Goal: Task Accomplishment & Management: Use online tool/utility

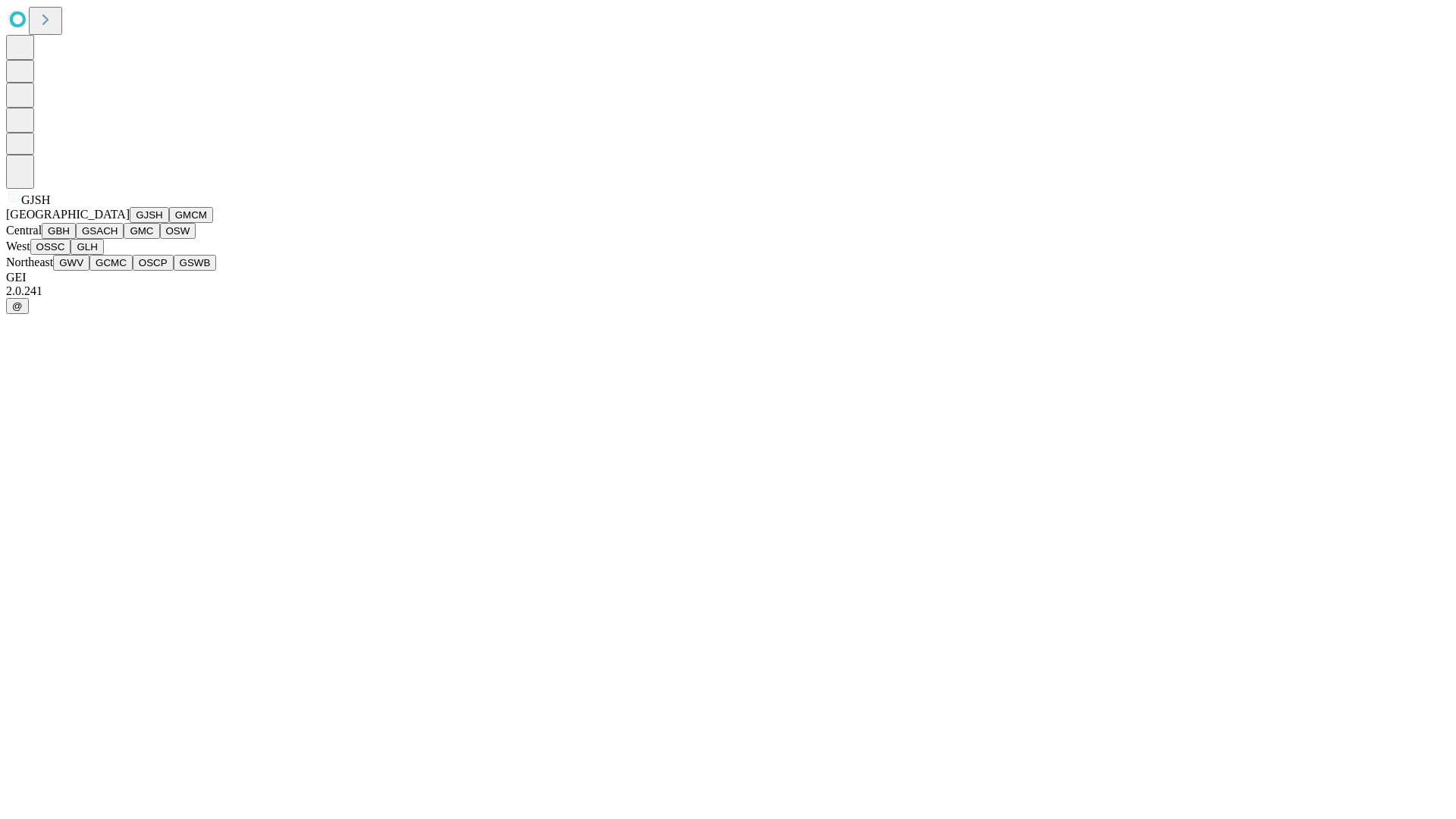
click at [130, 223] on button "GJSH" at bounding box center [149, 215] width 39 height 16
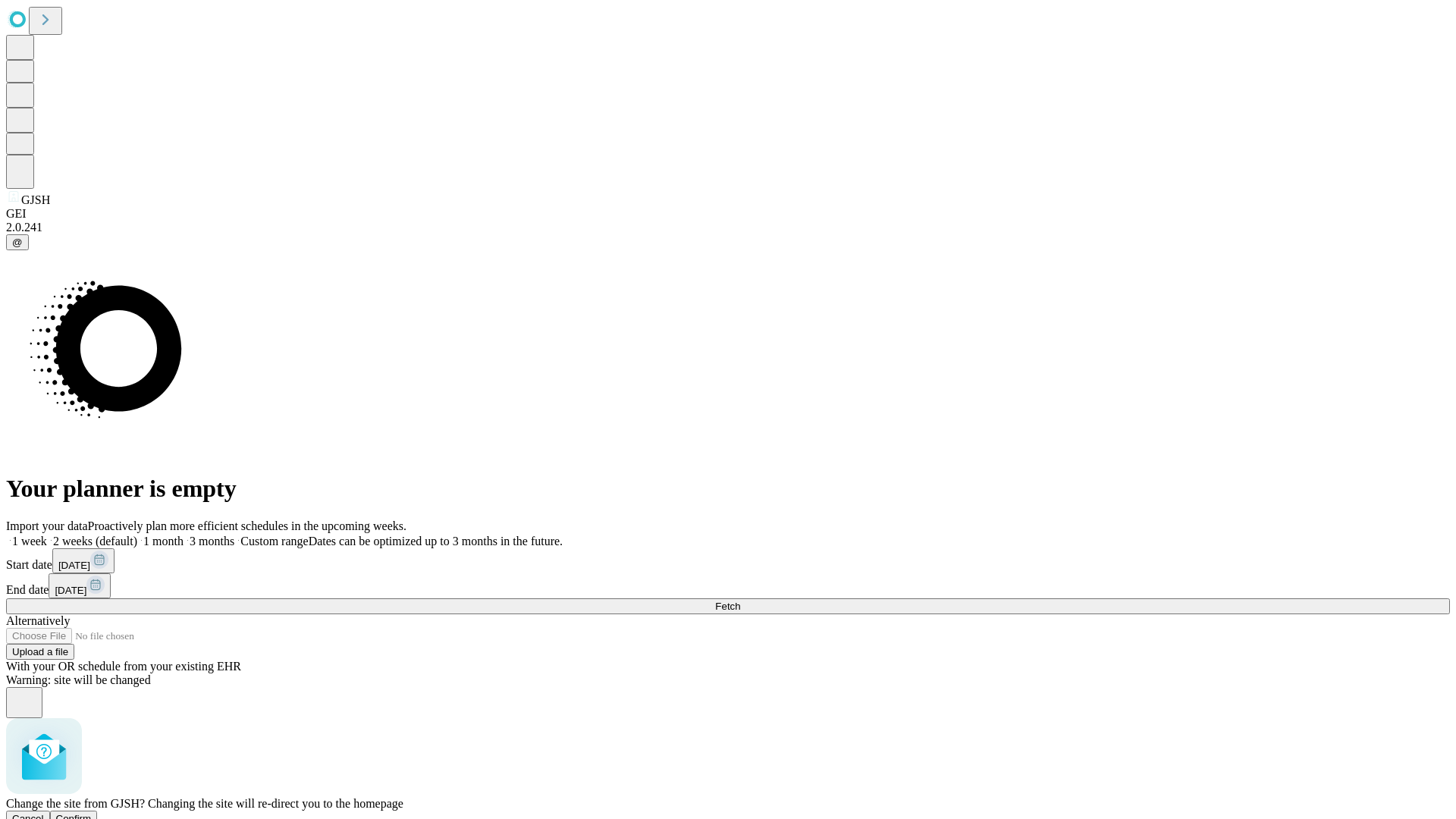
click at [92, 813] on span "Confirm" at bounding box center [73, 818] width 35 height 11
click at [184, 534] on label "1 month" at bounding box center [160, 541] width 46 height 13
click at [740, 600] on span "Fetch" at bounding box center [728, 606] width 25 height 11
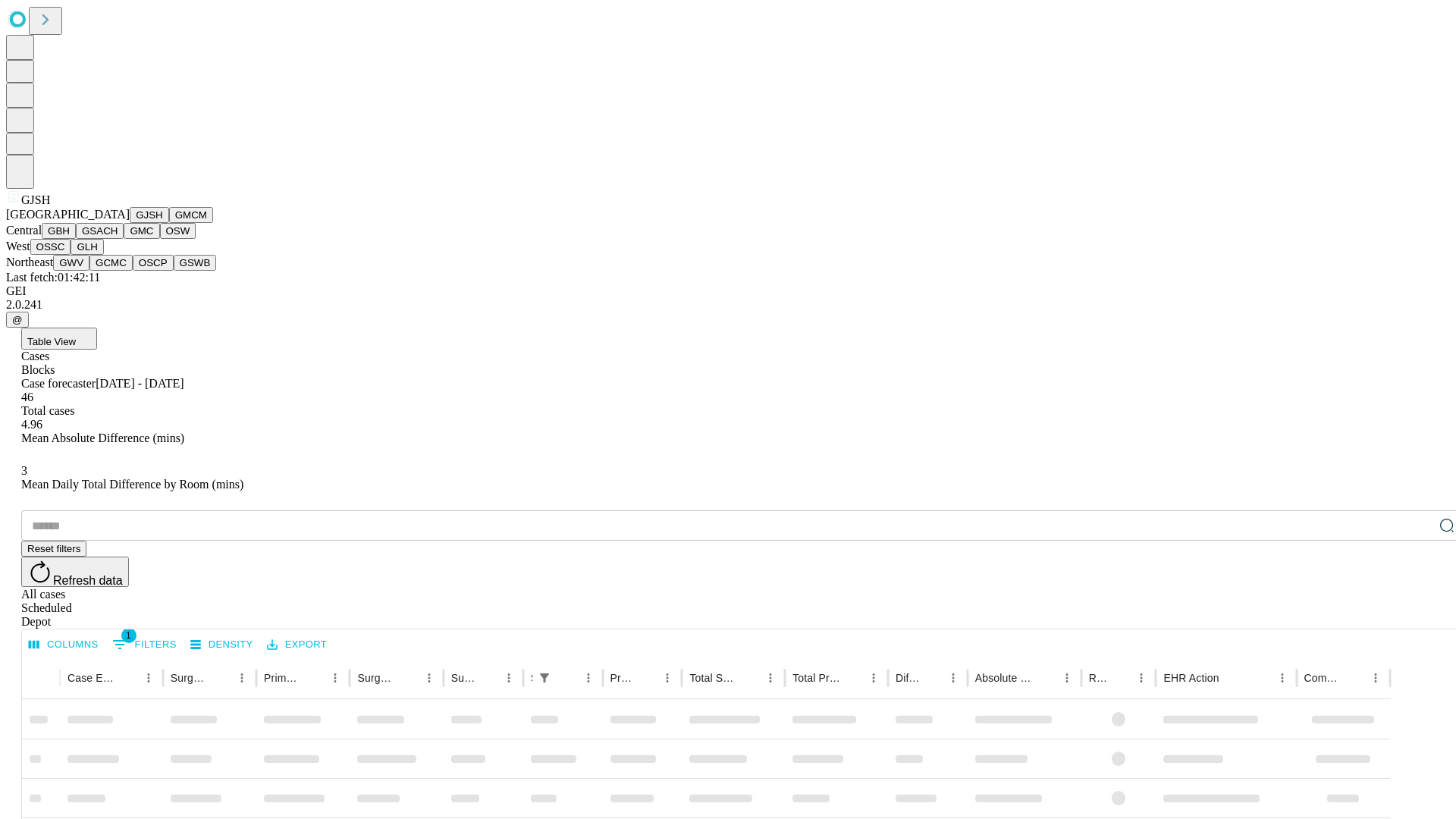
click at [169, 223] on button "GMCM" at bounding box center [191, 215] width 44 height 16
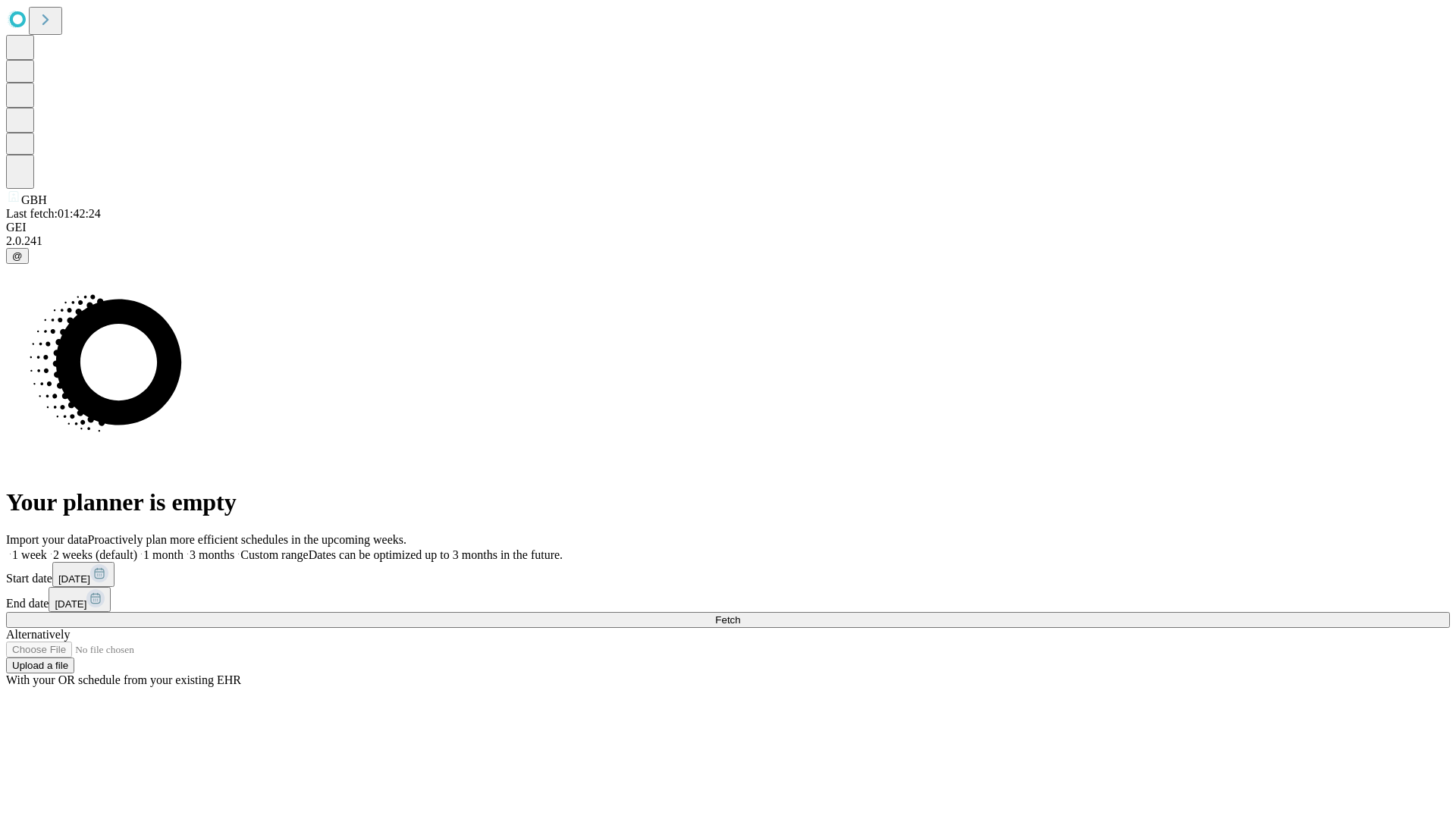
click at [184, 549] on label "1 month" at bounding box center [160, 555] width 46 height 13
click at [740, 615] on span "Fetch" at bounding box center [728, 620] width 25 height 11
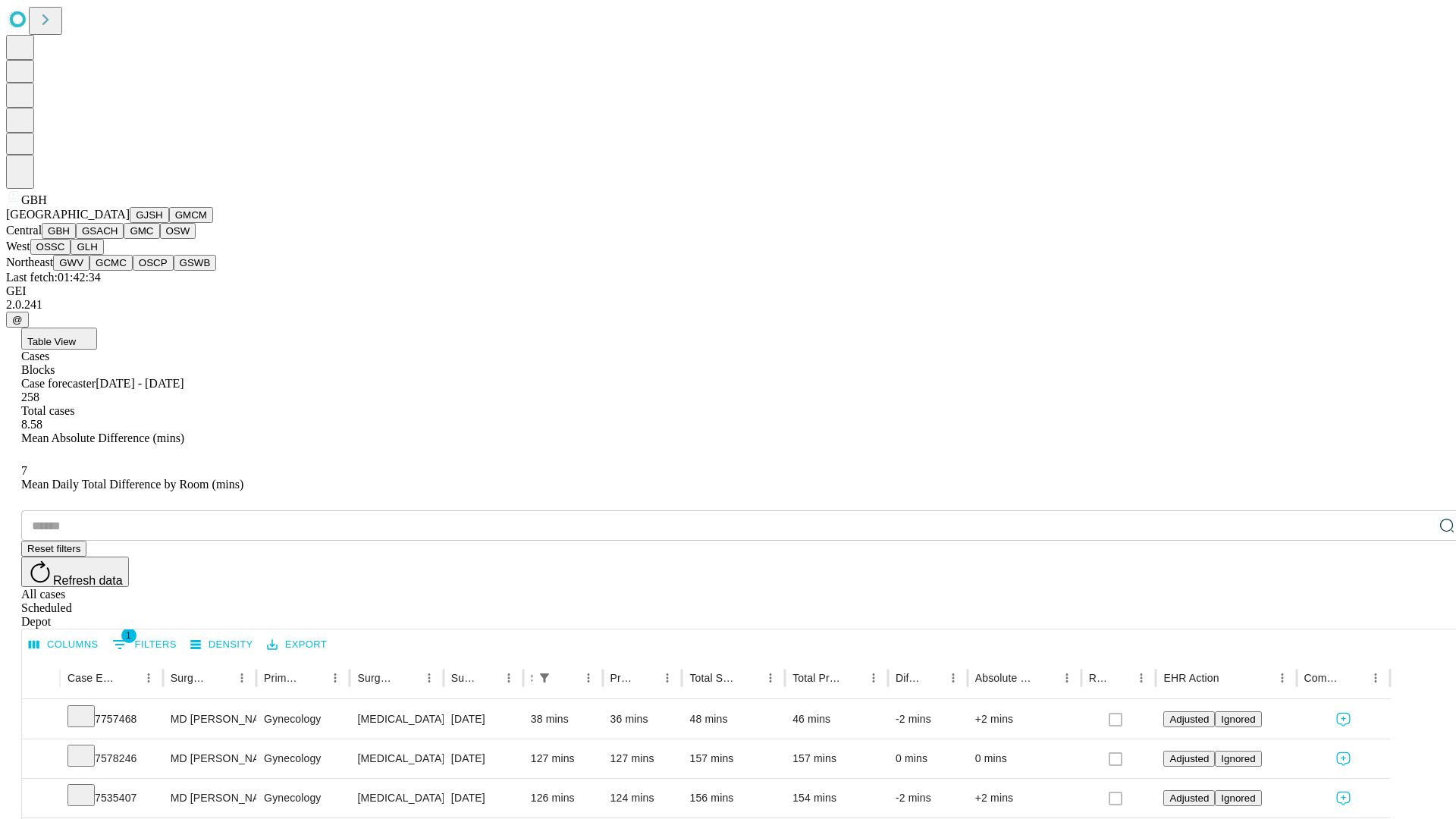
click at [118, 239] on button "GSACH" at bounding box center [99, 231] width 48 height 16
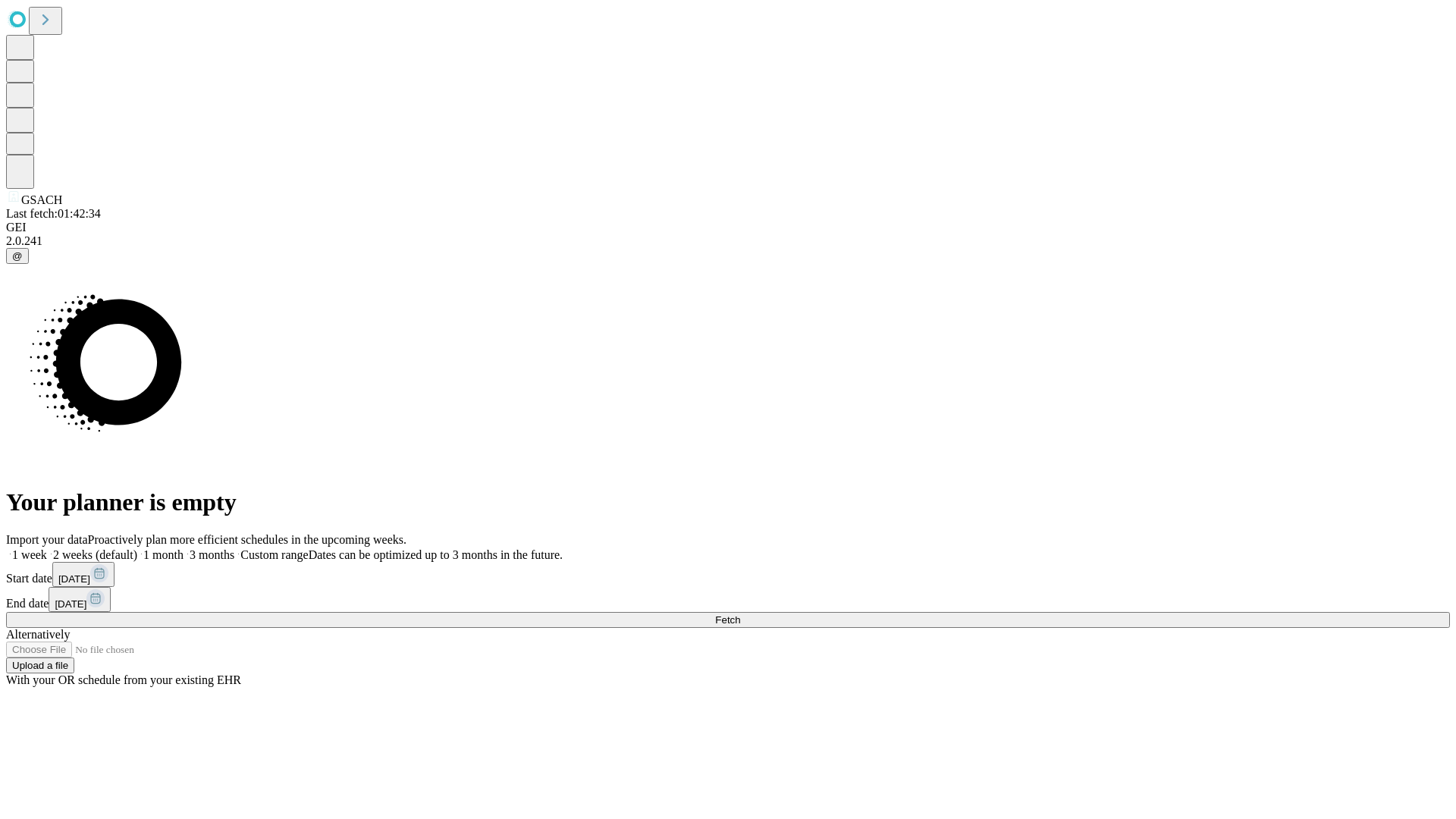
click at [740, 615] on span "Fetch" at bounding box center [728, 620] width 25 height 11
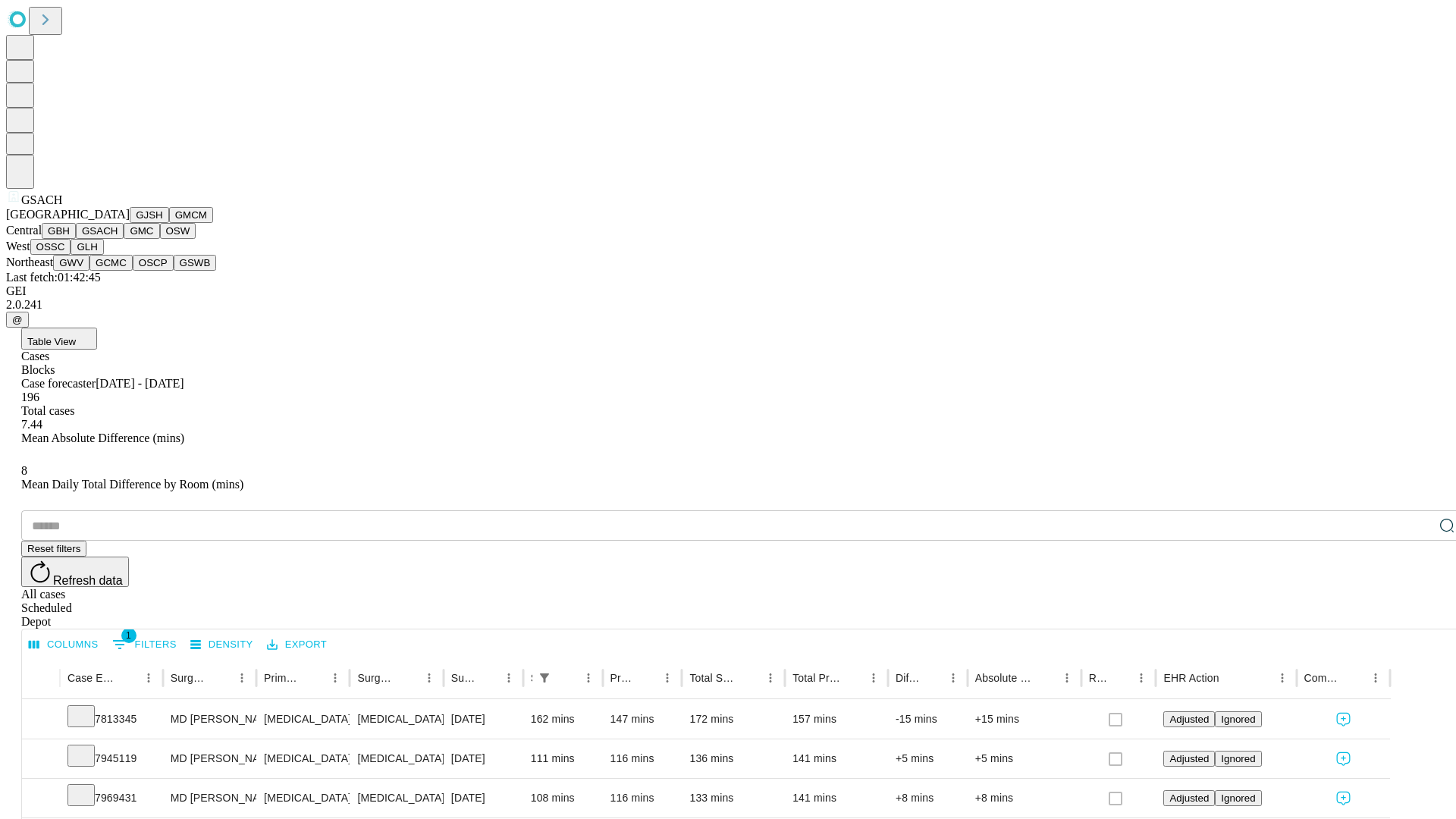
click at [123, 239] on button "GMC" at bounding box center [141, 231] width 35 height 16
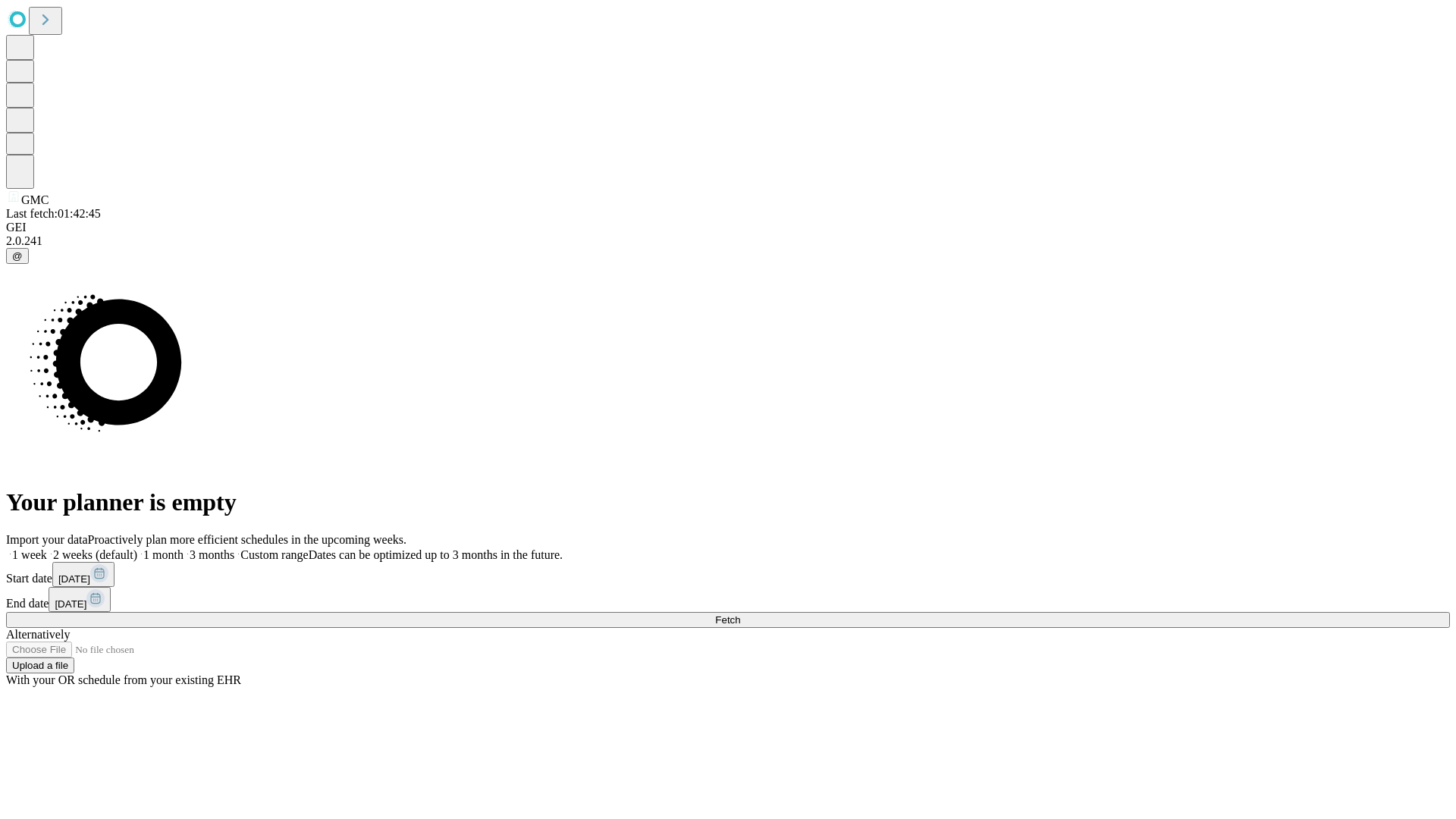
click at [184, 549] on label "1 month" at bounding box center [160, 555] width 46 height 13
click at [740, 615] on span "Fetch" at bounding box center [728, 620] width 25 height 11
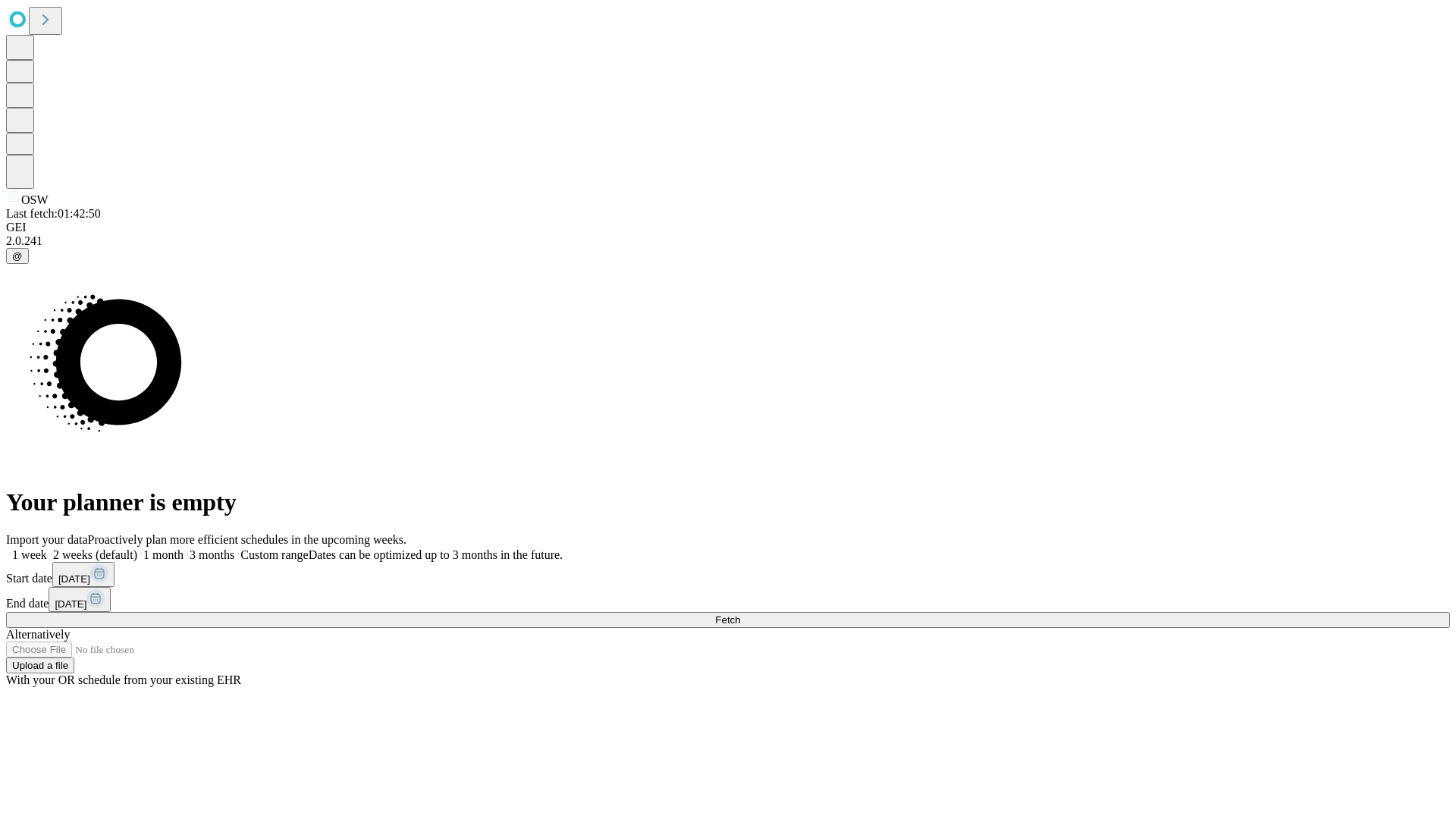
click at [184, 549] on label "1 month" at bounding box center [160, 555] width 46 height 13
click at [740, 615] on span "Fetch" at bounding box center [728, 620] width 25 height 11
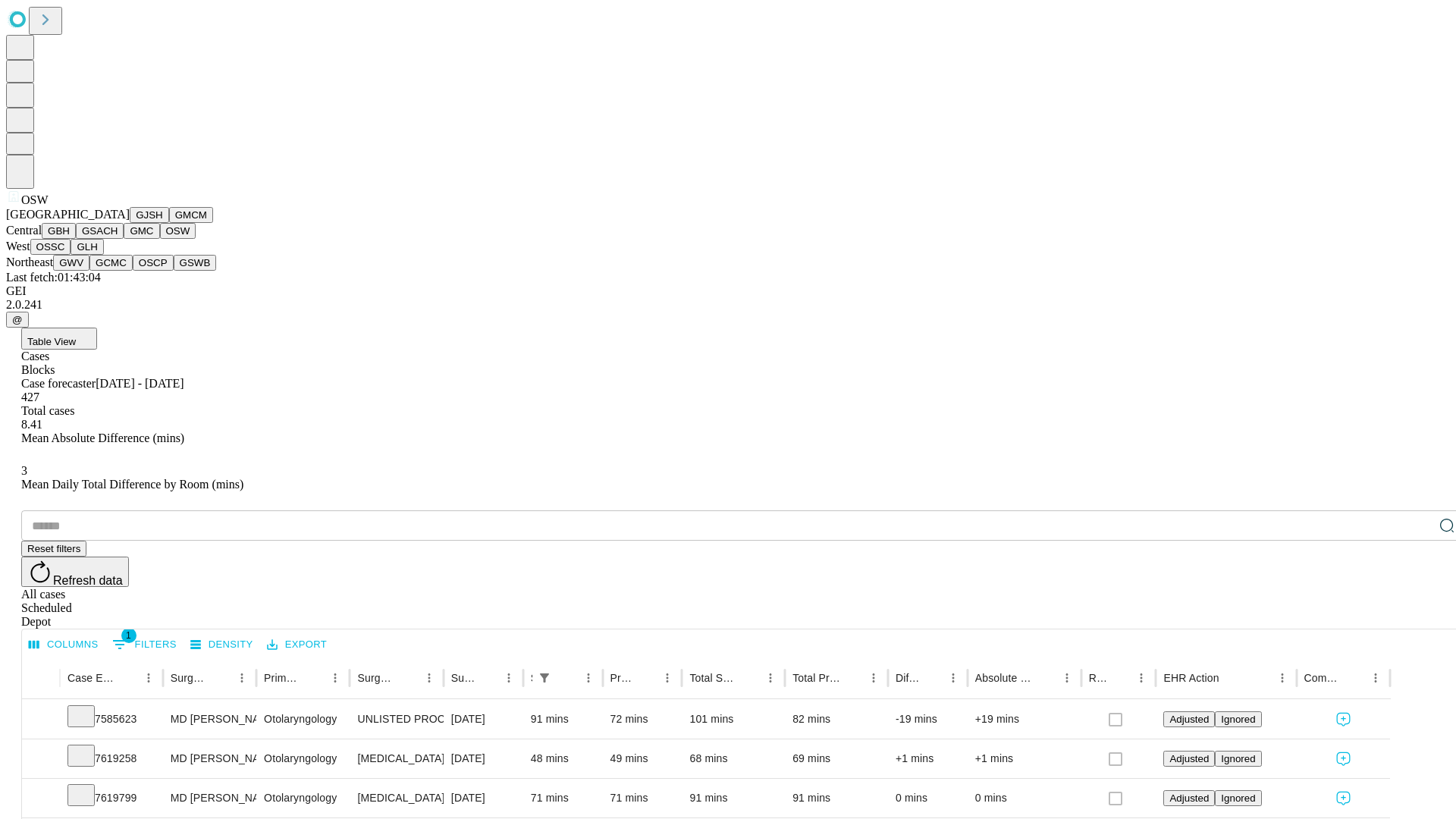
click at [72, 255] on button "OSSC" at bounding box center [51, 247] width 41 height 16
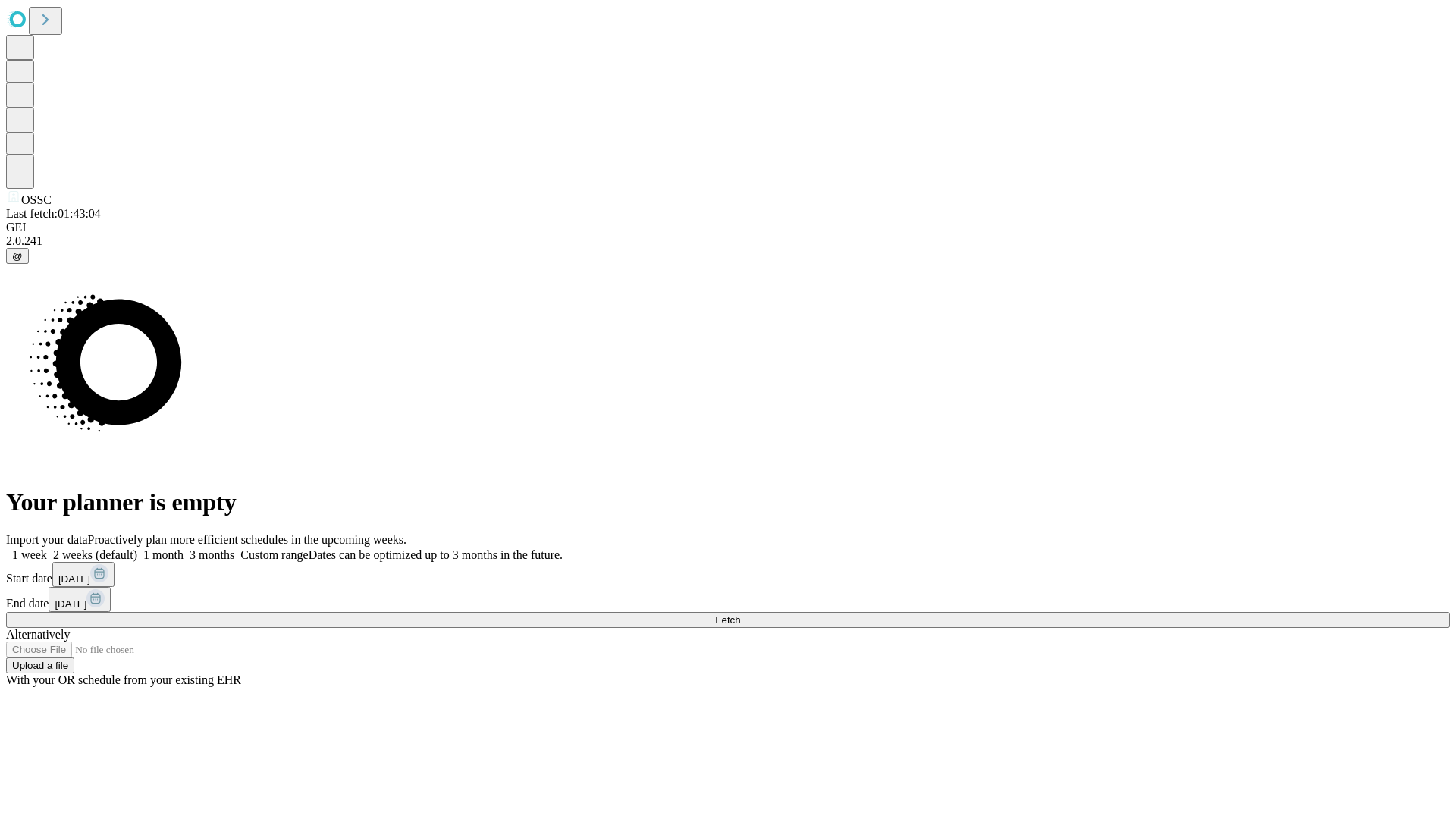
click at [184, 549] on label "1 month" at bounding box center [160, 555] width 46 height 13
click at [740, 615] on span "Fetch" at bounding box center [728, 620] width 25 height 11
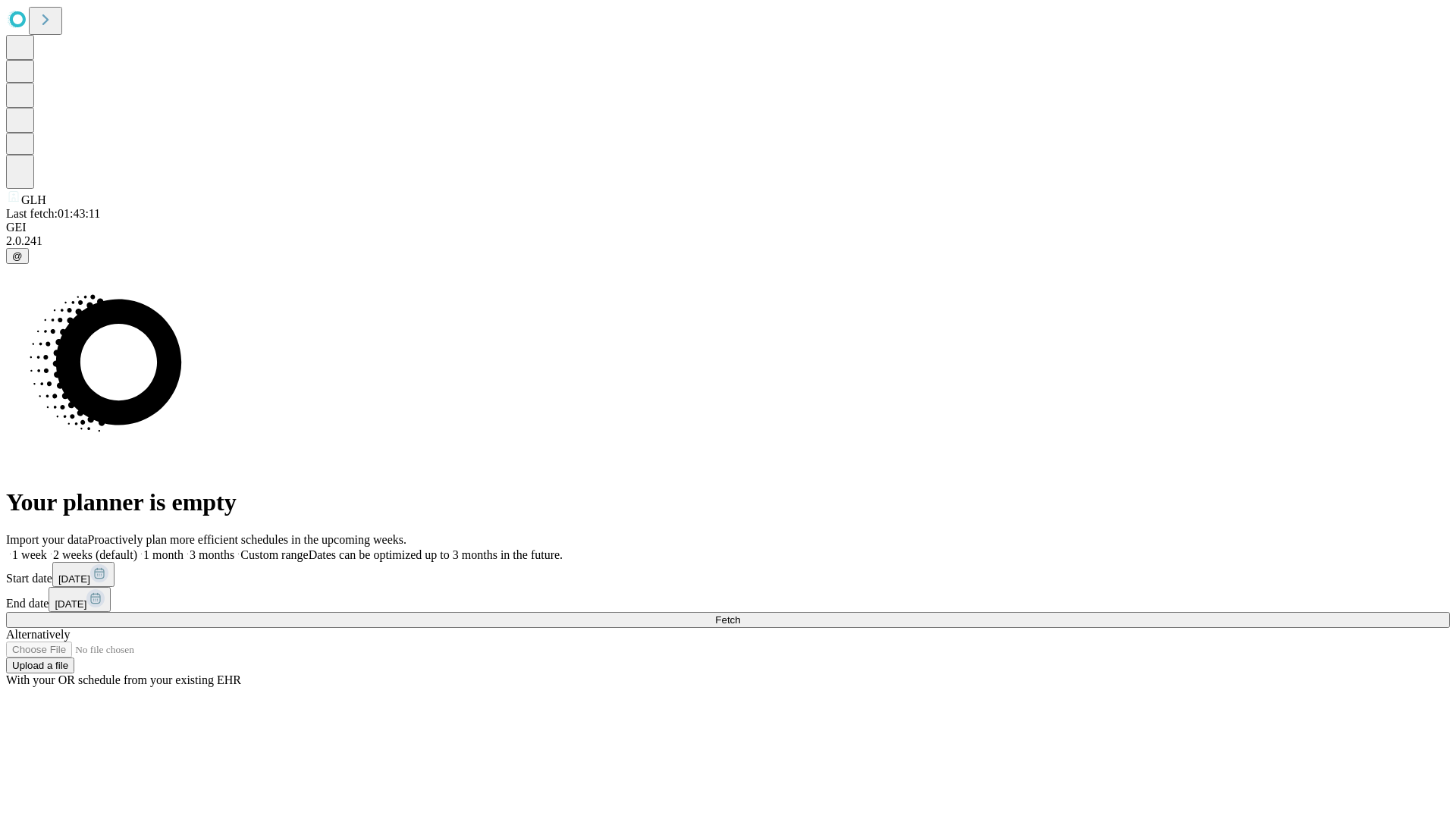
click at [184, 549] on label "1 month" at bounding box center [160, 555] width 46 height 13
click at [740, 615] on span "Fetch" at bounding box center [728, 620] width 25 height 11
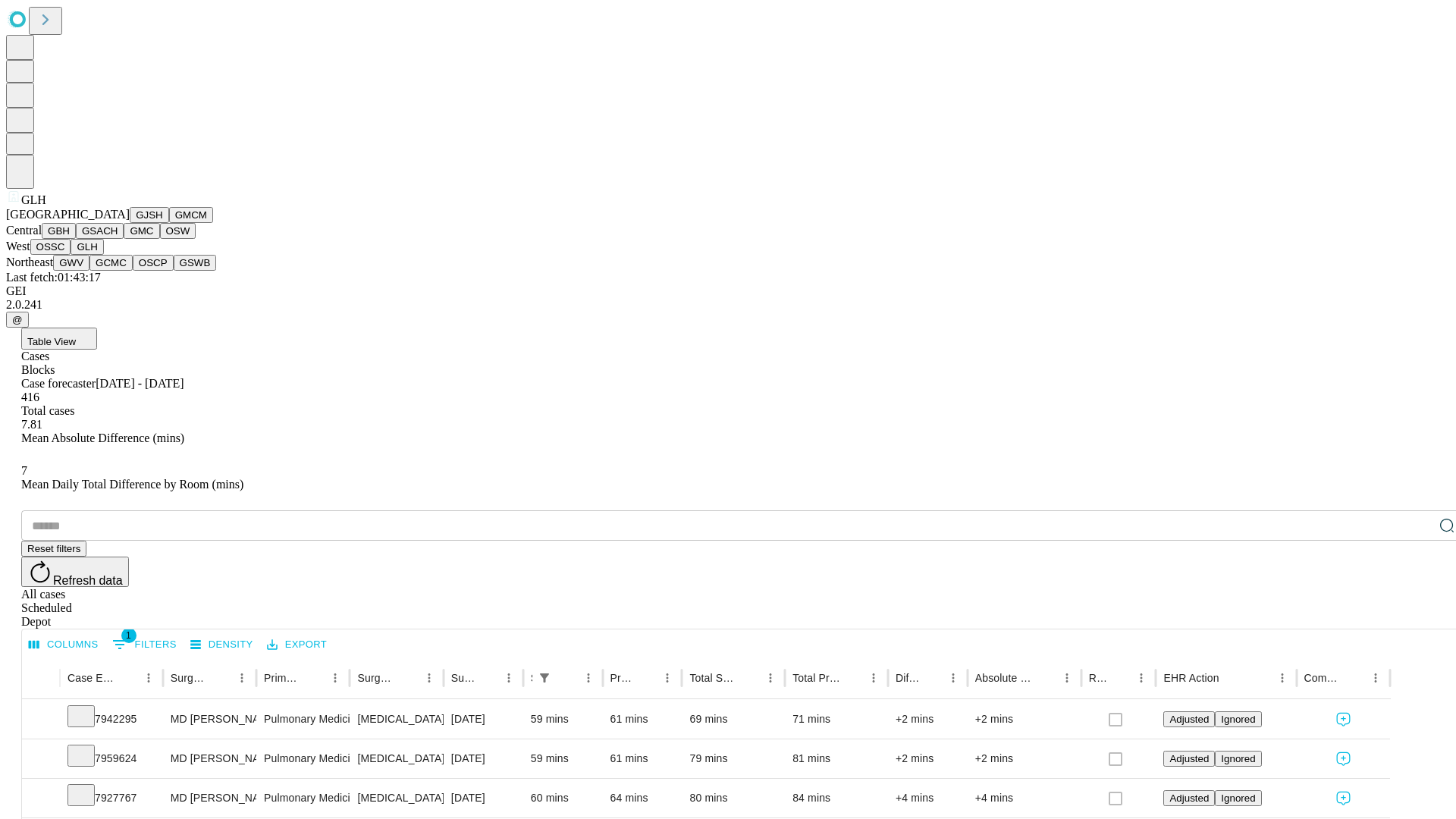
click at [90, 271] on button "GWV" at bounding box center [72, 263] width 36 height 16
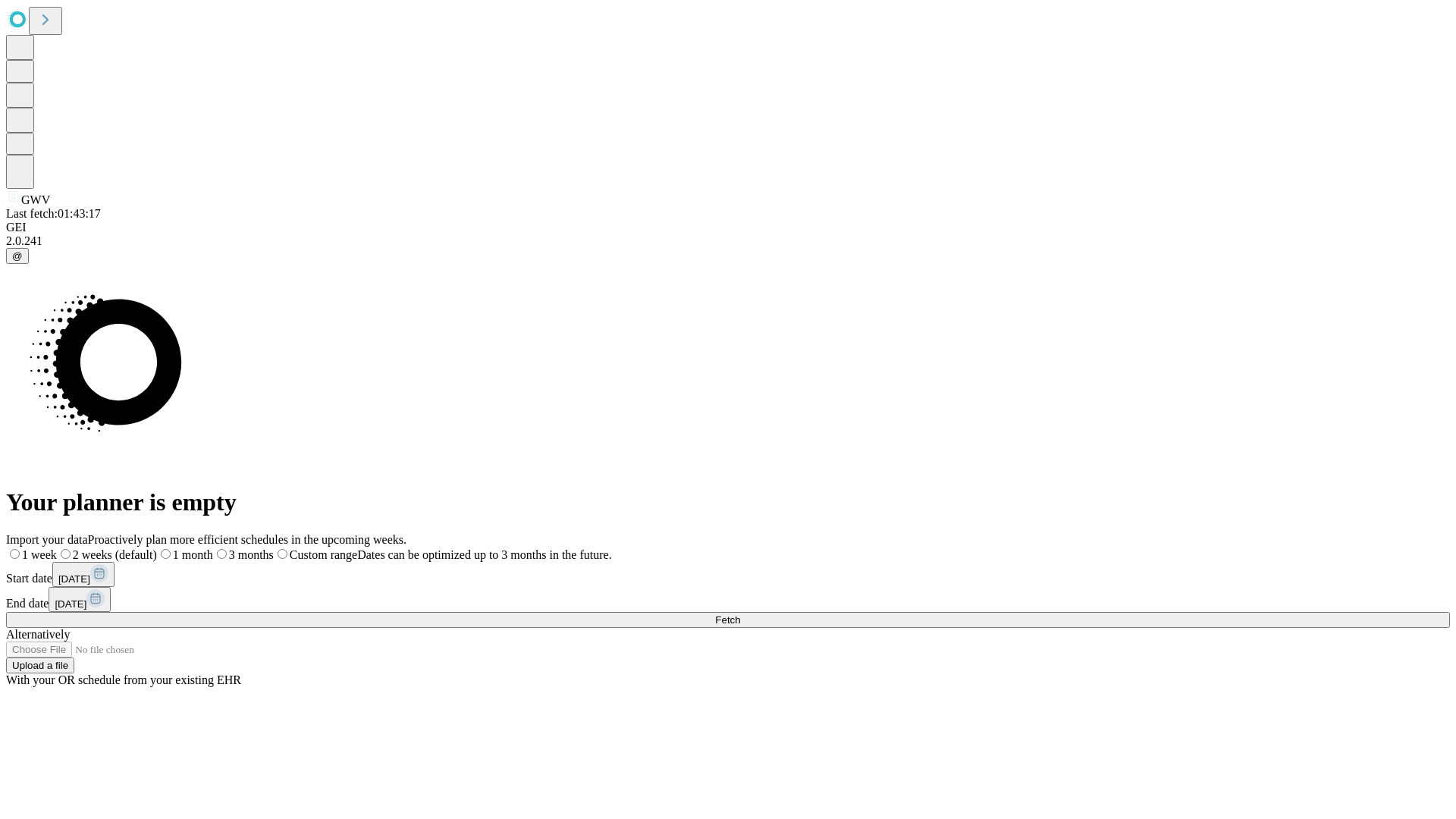
click at [740, 615] on span "Fetch" at bounding box center [728, 620] width 25 height 11
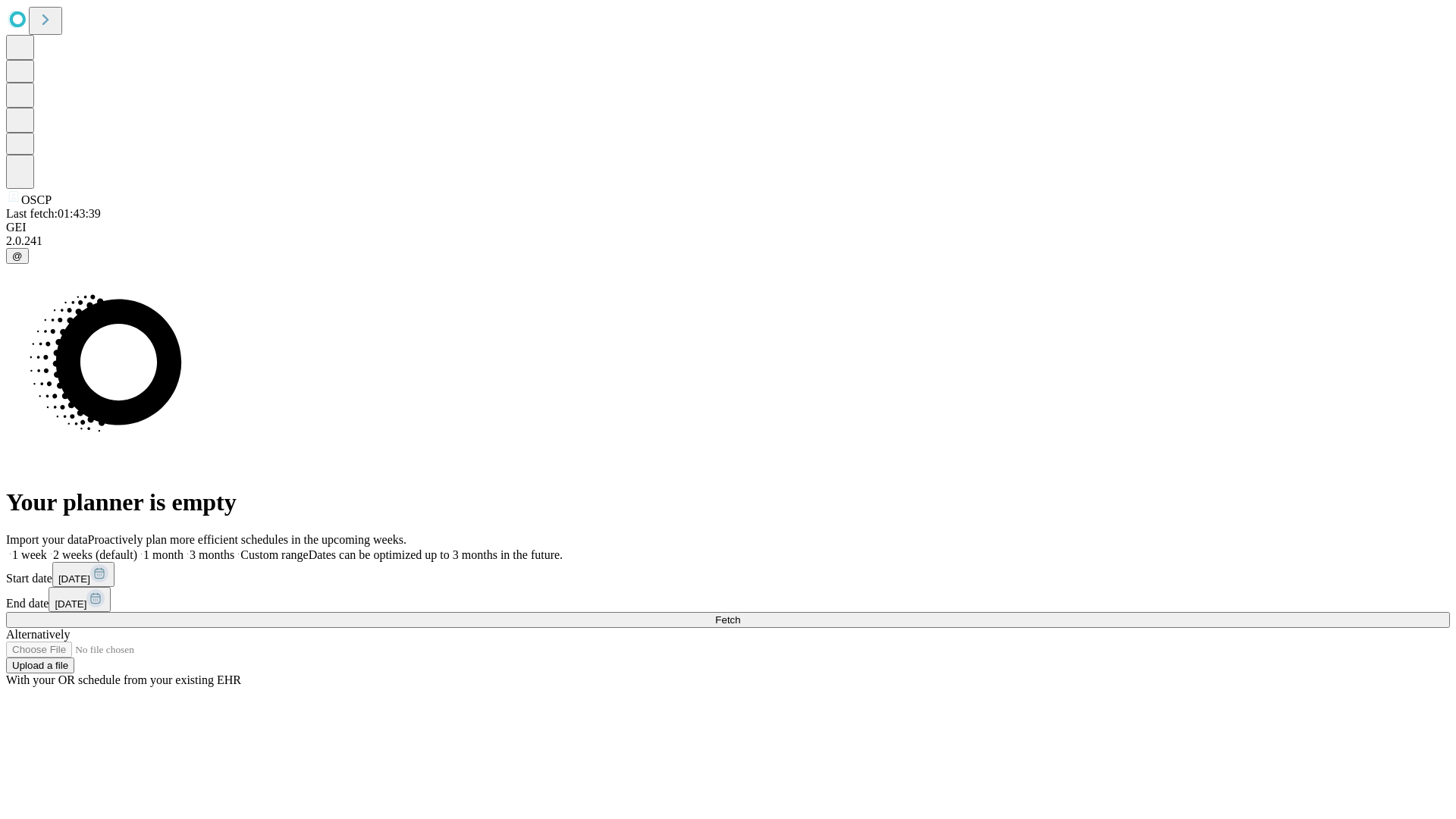
click at [184, 549] on label "1 month" at bounding box center [160, 555] width 46 height 13
click at [740, 615] on span "Fetch" at bounding box center [728, 620] width 25 height 11
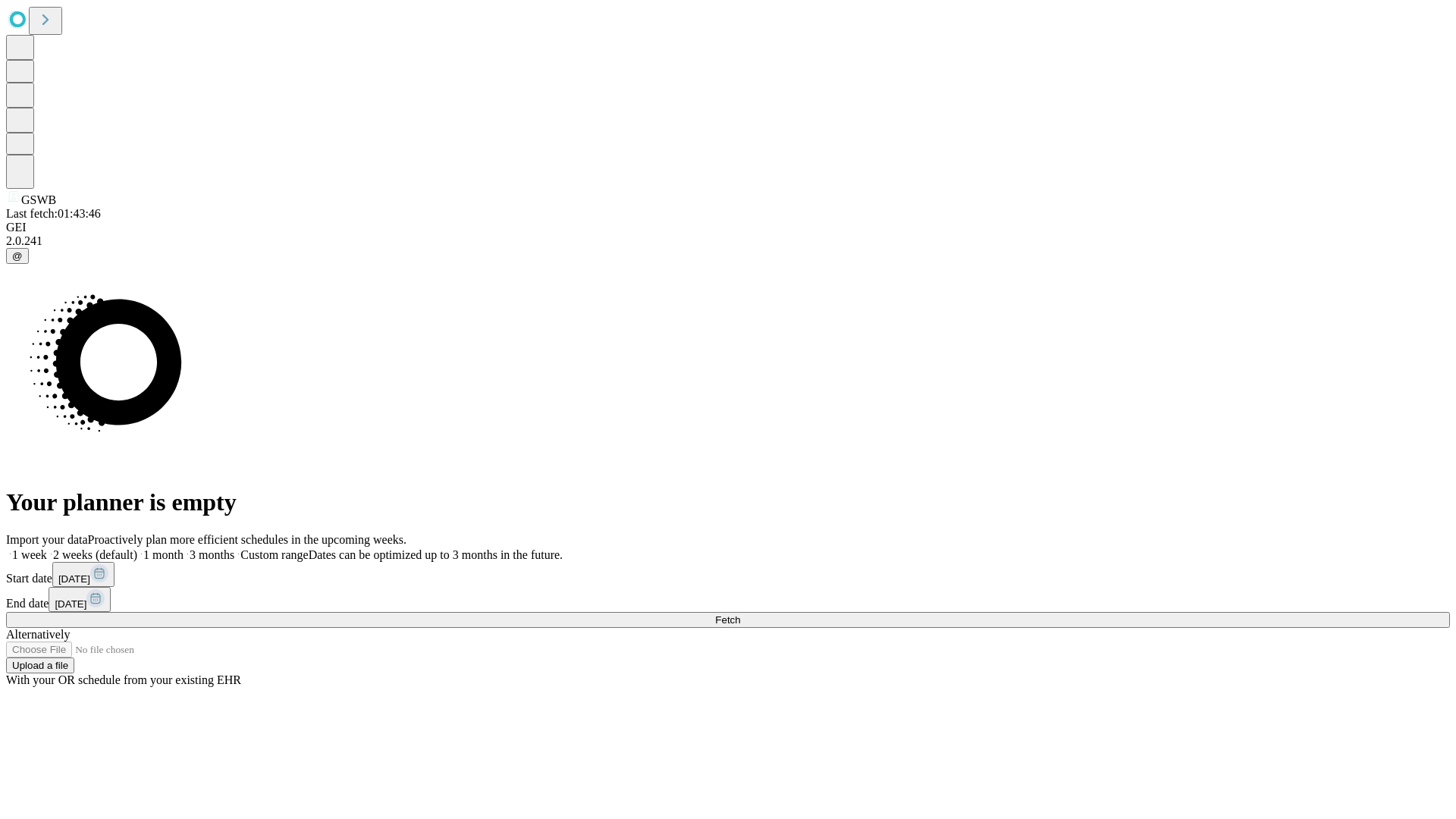
click at [740, 615] on span "Fetch" at bounding box center [728, 620] width 25 height 11
